Goal: Information Seeking & Learning: Learn about a topic

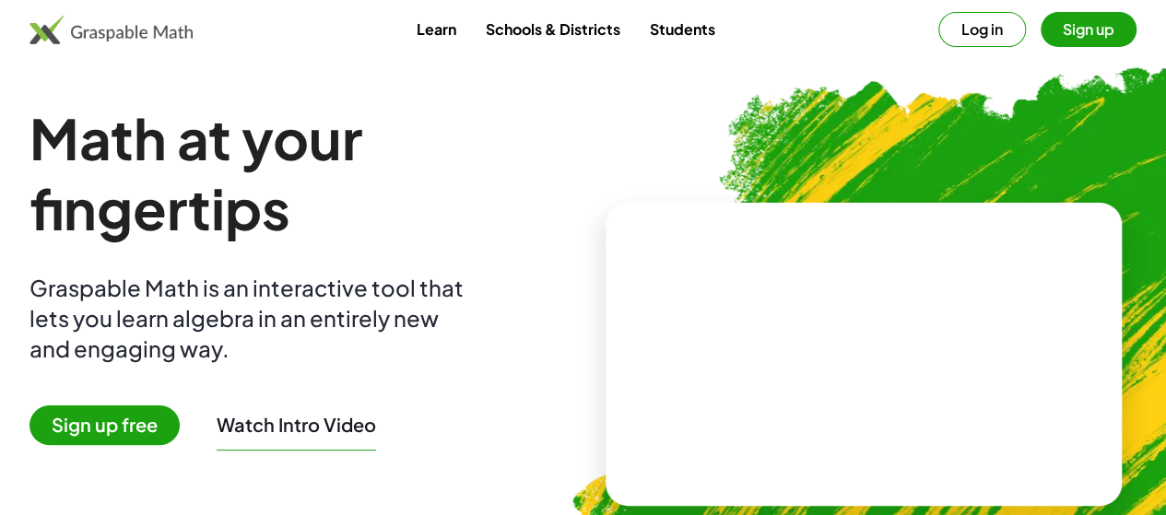
click at [938, 34] on button "Log in" at bounding box center [982, 29] width 88 height 35
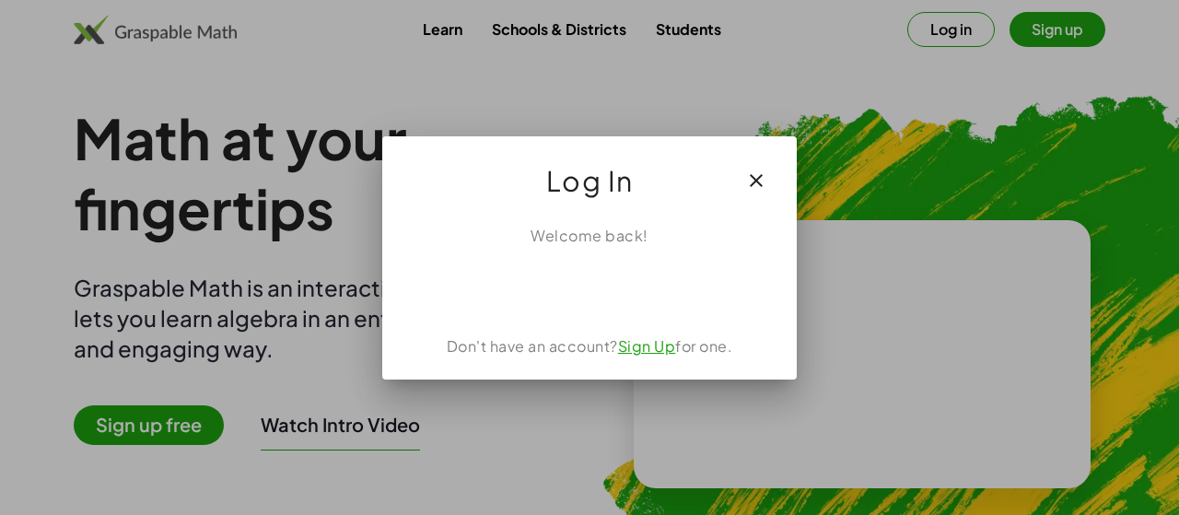
drag, startPoint x: 645, startPoint y: 307, endPoint x: 506, endPoint y: 327, distance: 140.6
click at [506, 327] on div "Welcome back! Don't have an account? Sign Up for one." at bounding box center [589, 295] width 415 height 170
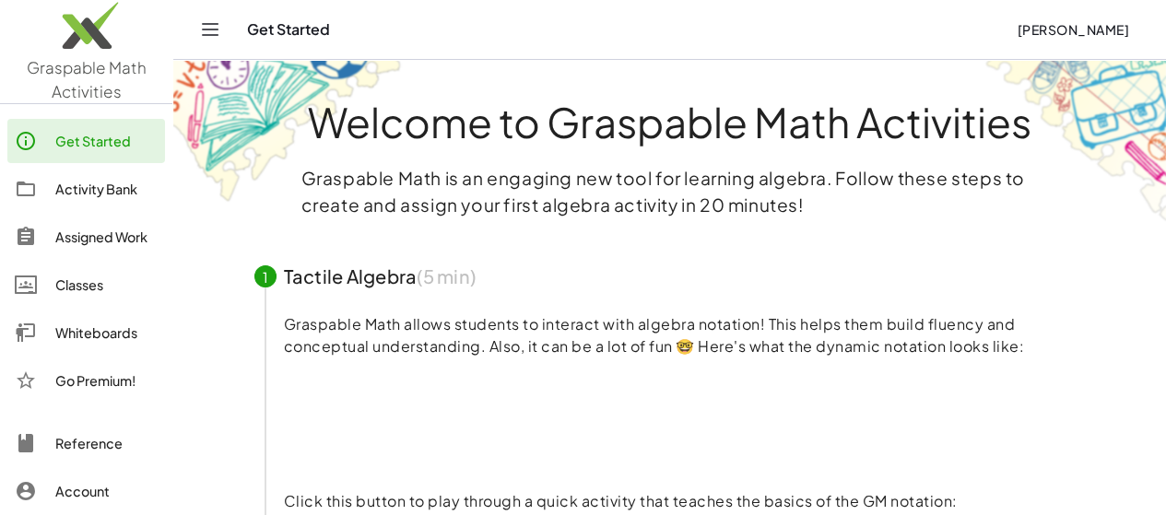
click at [77, 182] on div "Activity Bank" at bounding box center [106, 189] width 102 height 22
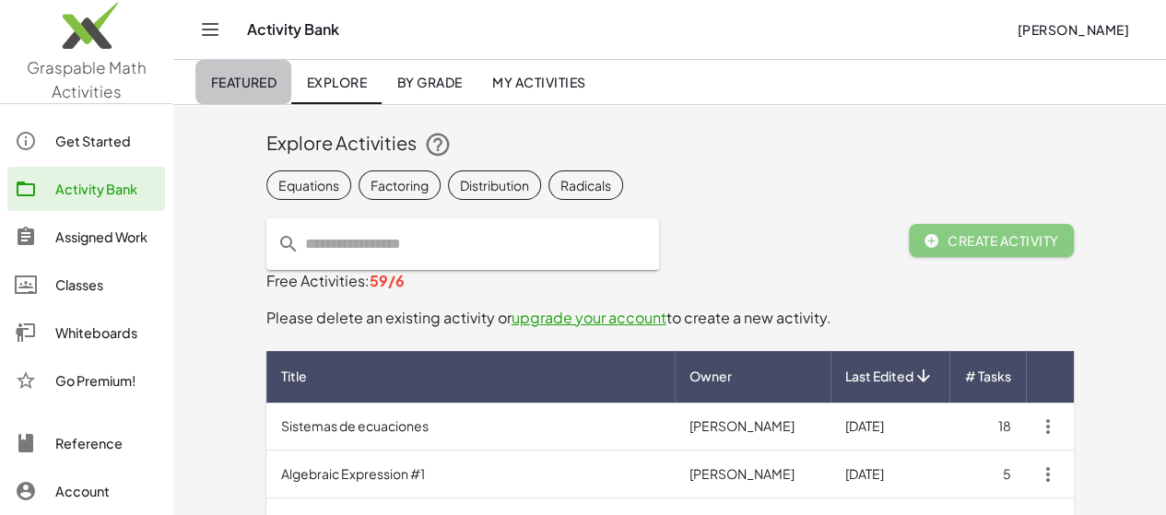
click at [225, 89] on link "Featured" at bounding box center [243, 82] width 96 height 44
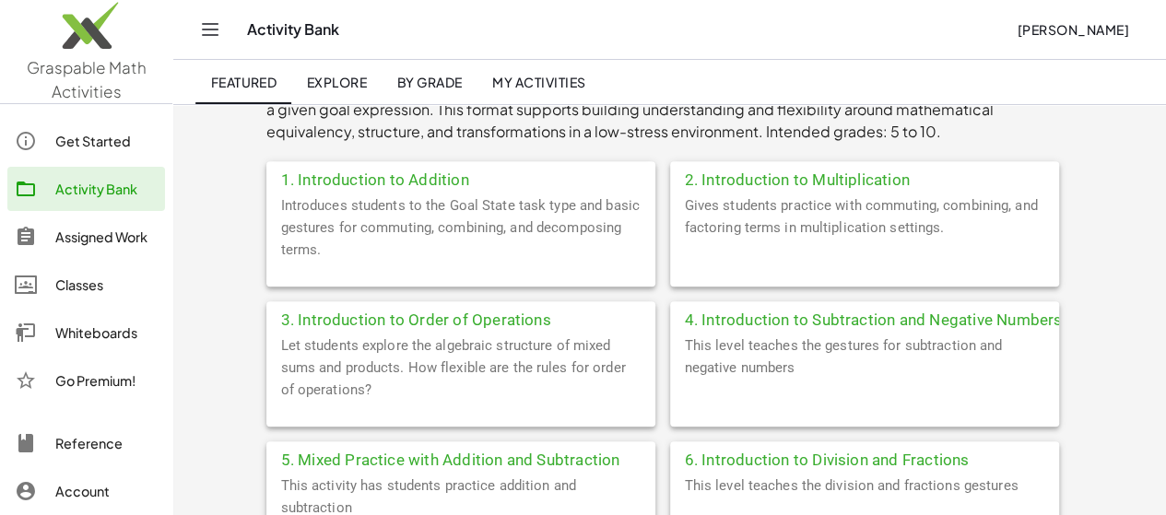
scroll to position [439, 0]
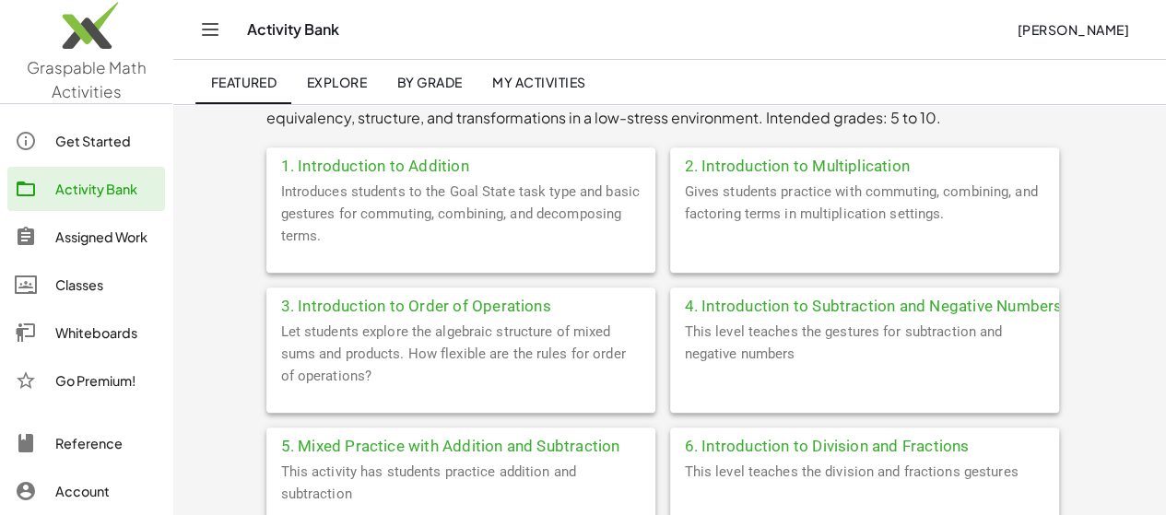
click at [433, 83] on span "By Grade" at bounding box center [428, 82] width 65 height 17
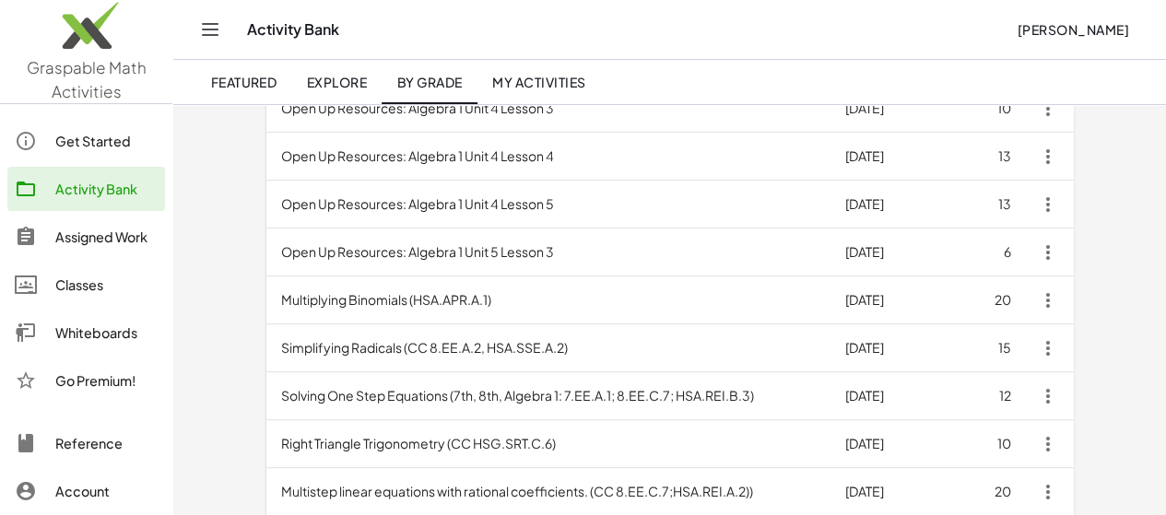
scroll to position [556, 0]
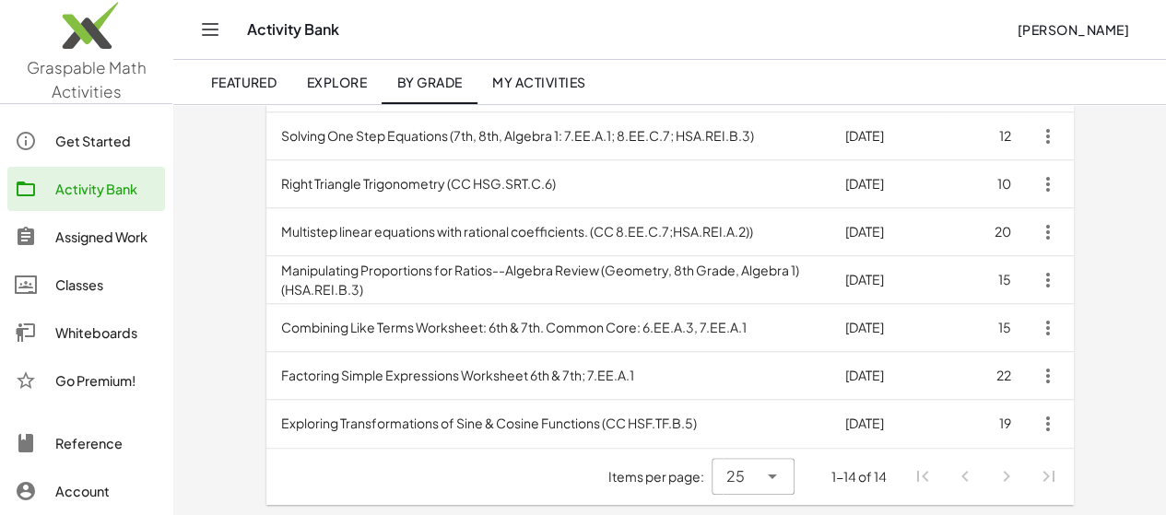
click at [354, 84] on span "Explore" at bounding box center [336, 82] width 61 height 17
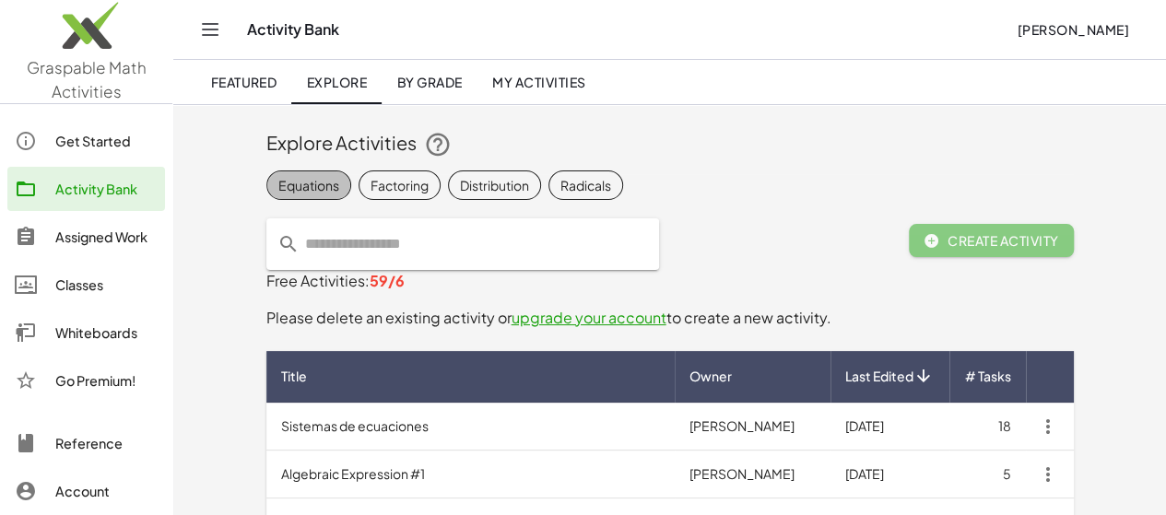
drag, startPoint x: 227, startPoint y: 183, endPoint x: 193, endPoint y: 182, distance: 33.2
click at [548, 182] on span "Equations" at bounding box center [585, 184] width 75 height 29
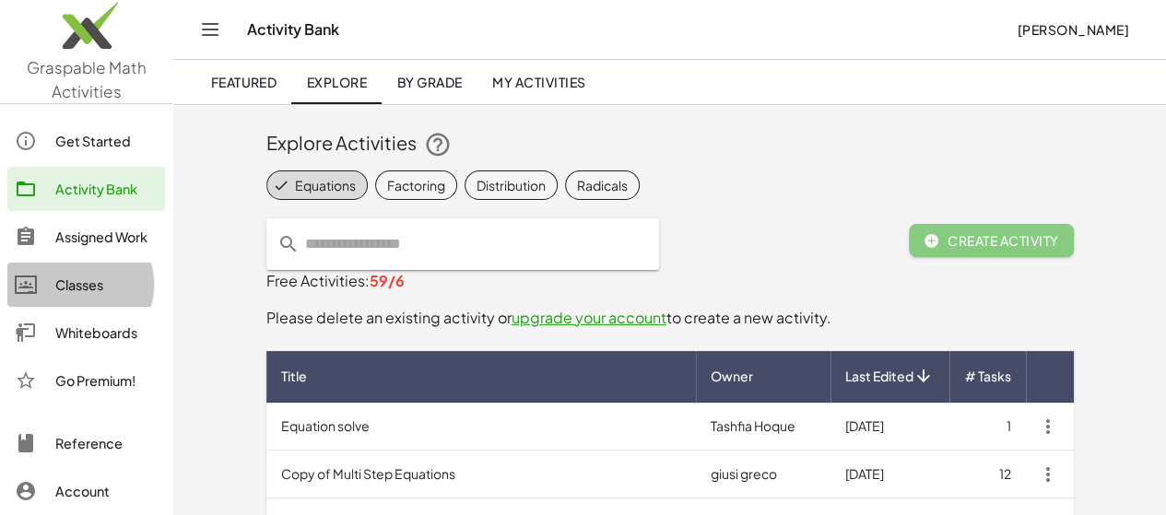
click at [56, 275] on div "Classes" at bounding box center [106, 285] width 102 height 22
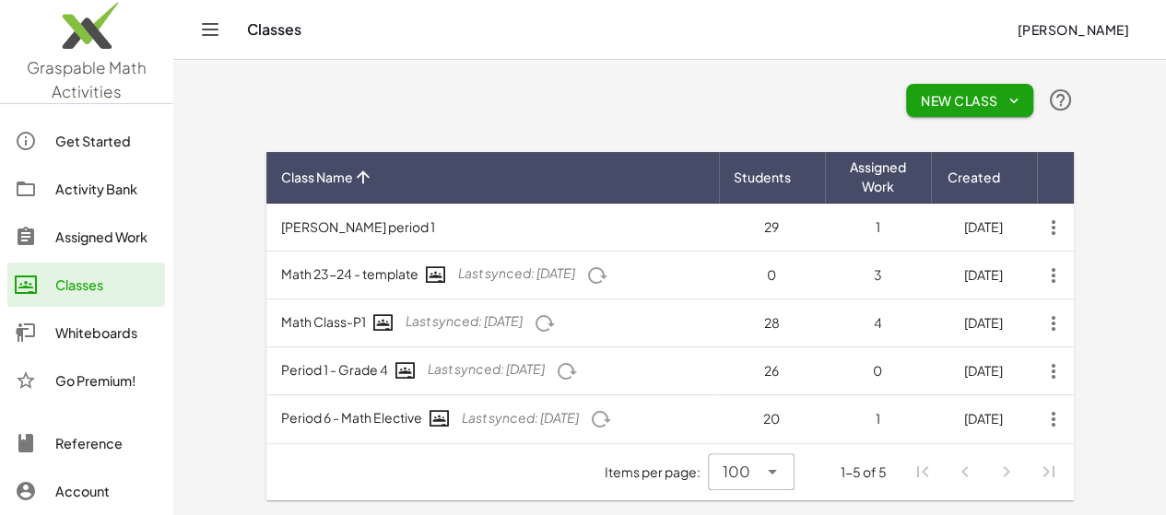
click at [1018, 94] on span "New Class" at bounding box center [969, 100] width 98 height 17
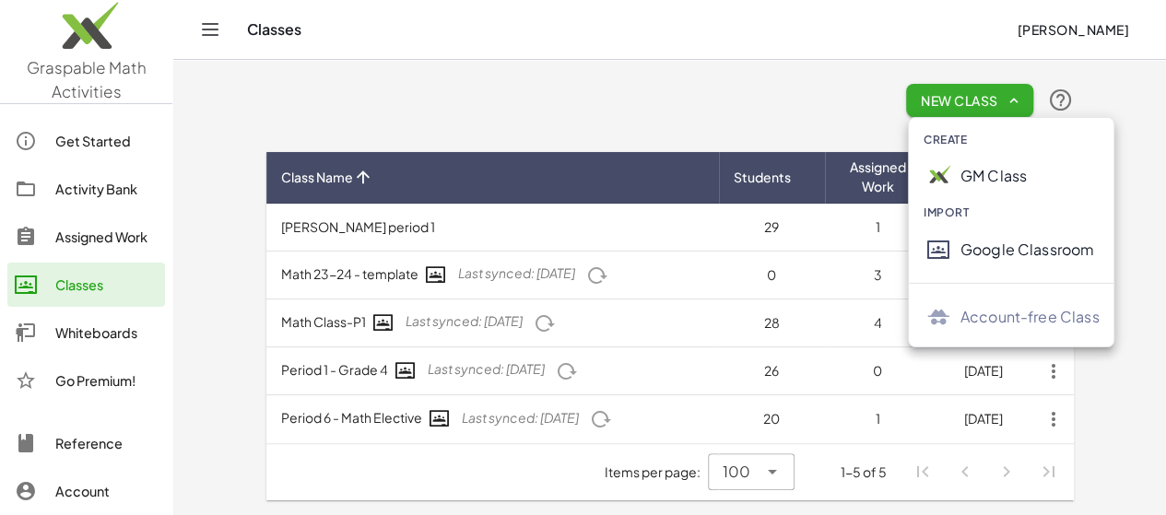
click at [991, 252] on div "Google Classroom" at bounding box center [1029, 250] width 139 height 22
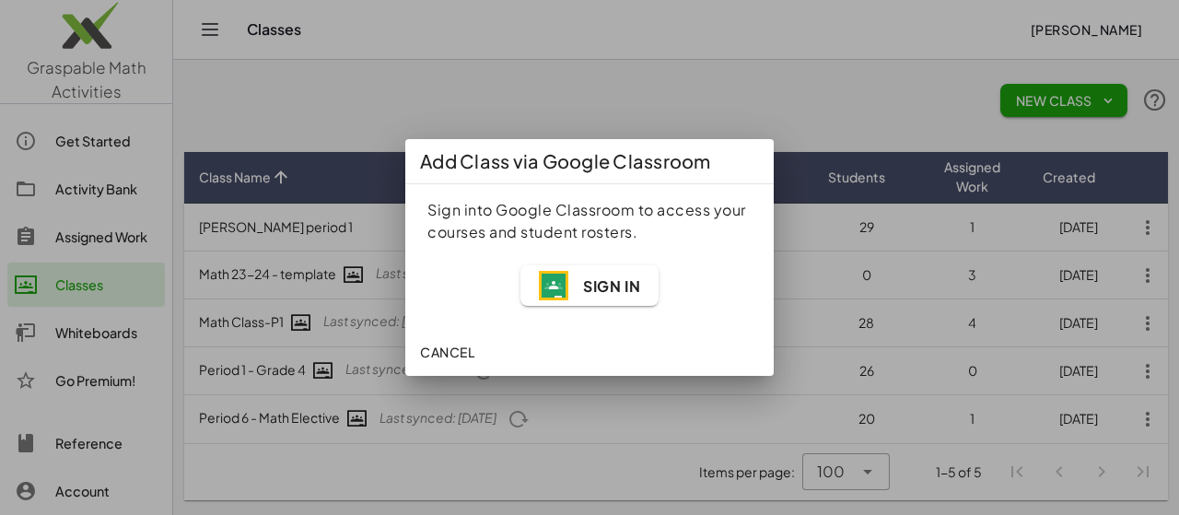
click at [596, 294] on span "Sign In" at bounding box center [611, 285] width 57 height 19
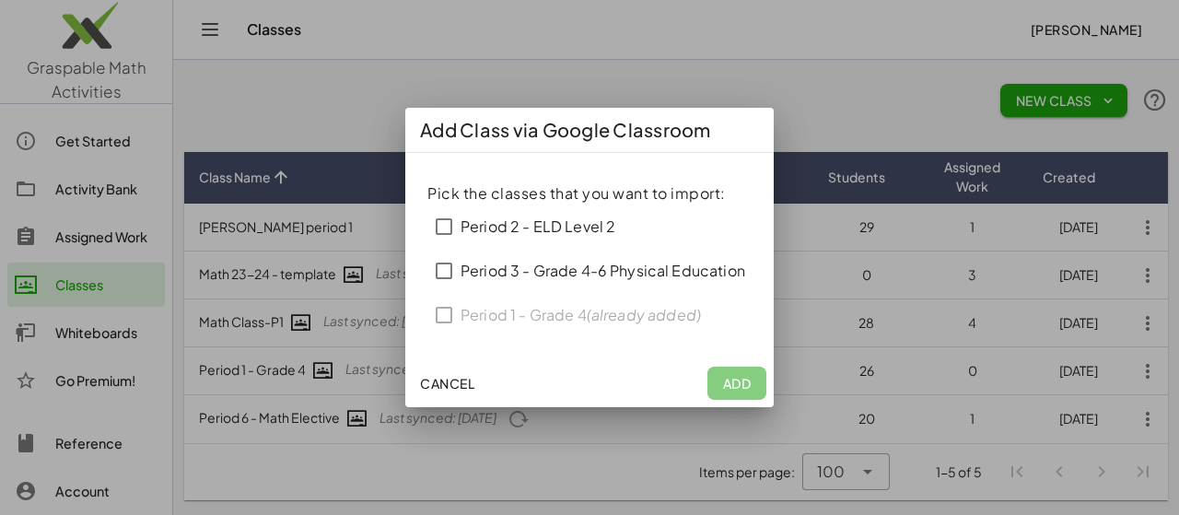
click at [442, 314] on div "Pick the classes that you want to import: Period 2 - ELD Level 2 Period 3 - Gra…" at bounding box center [590, 259] width 324 height 155
click at [441, 388] on span "Cancel" at bounding box center [447, 383] width 54 height 17
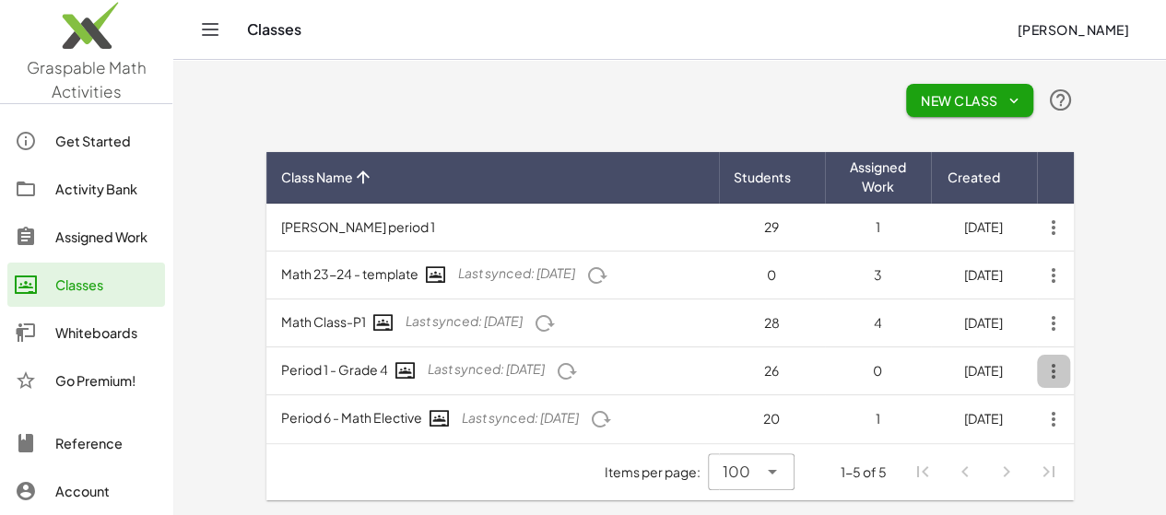
click at [1070, 372] on icon "button" at bounding box center [1053, 371] width 33 height 33
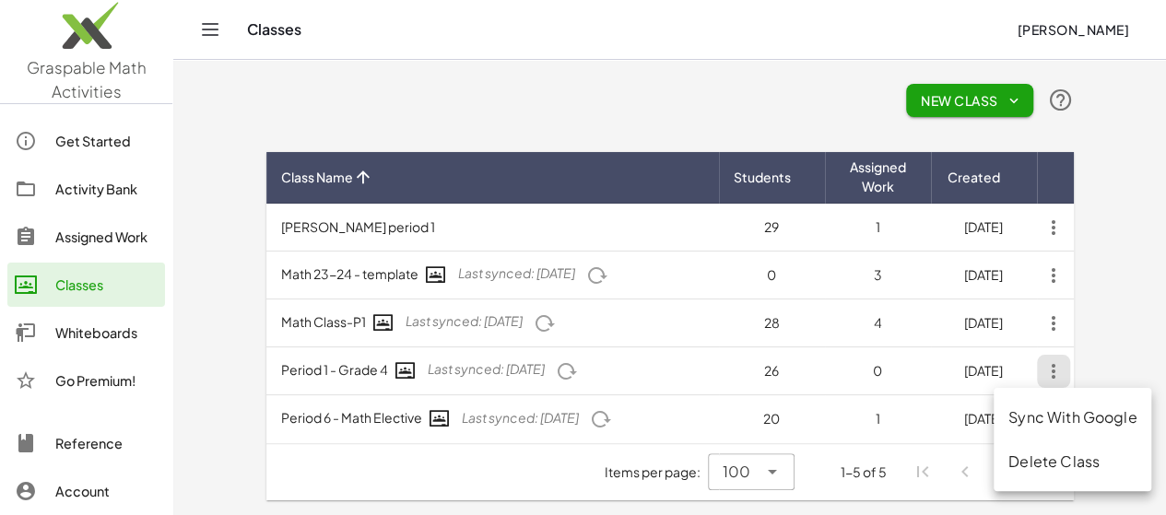
click at [266, 375] on td "Period 1 - Grade 4 Last synced: [DATE]" at bounding box center [492, 371] width 452 height 48
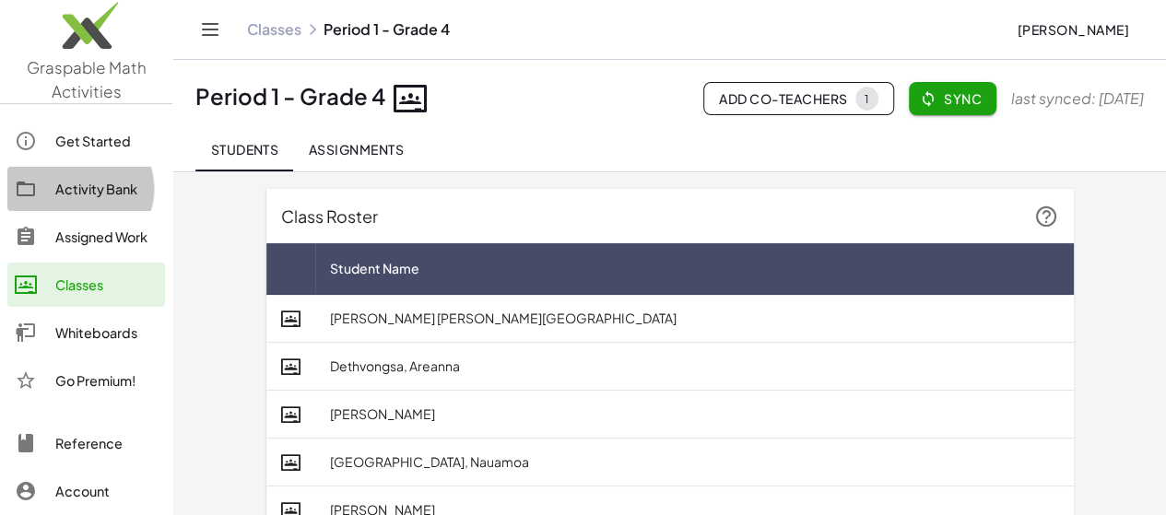
click at [72, 188] on div "Activity Bank" at bounding box center [106, 189] width 102 height 22
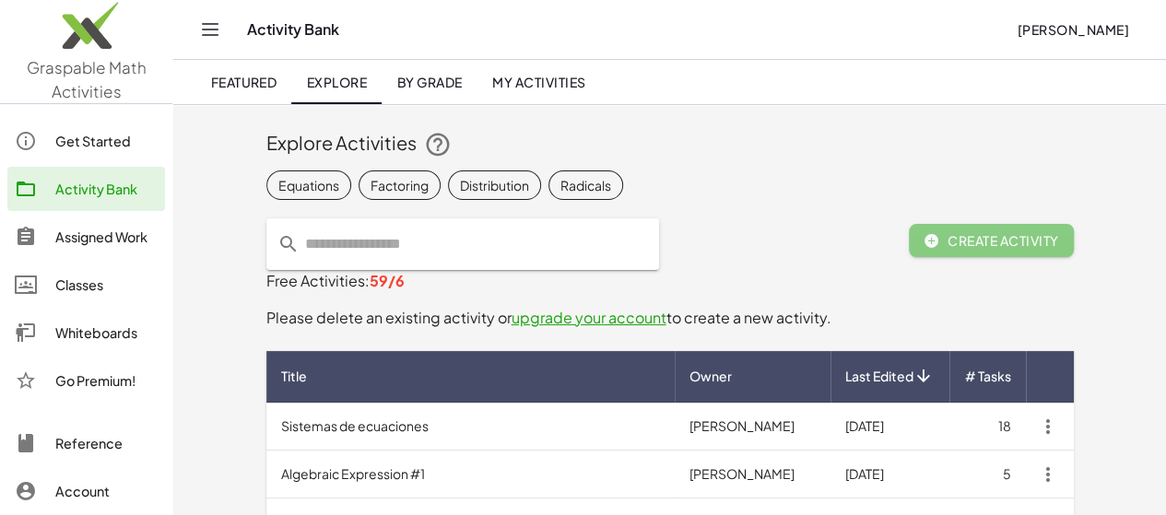
click at [299, 244] on input "text" at bounding box center [473, 244] width 348 height 52
type input "**********"
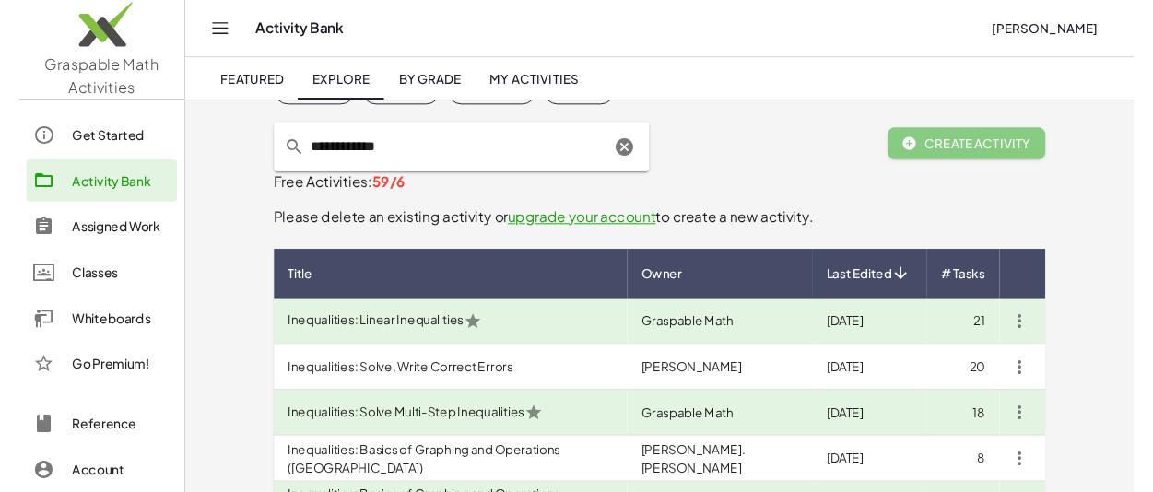
scroll to position [119, 0]
